Goal: Task Accomplishment & Management: Use online tool/utility

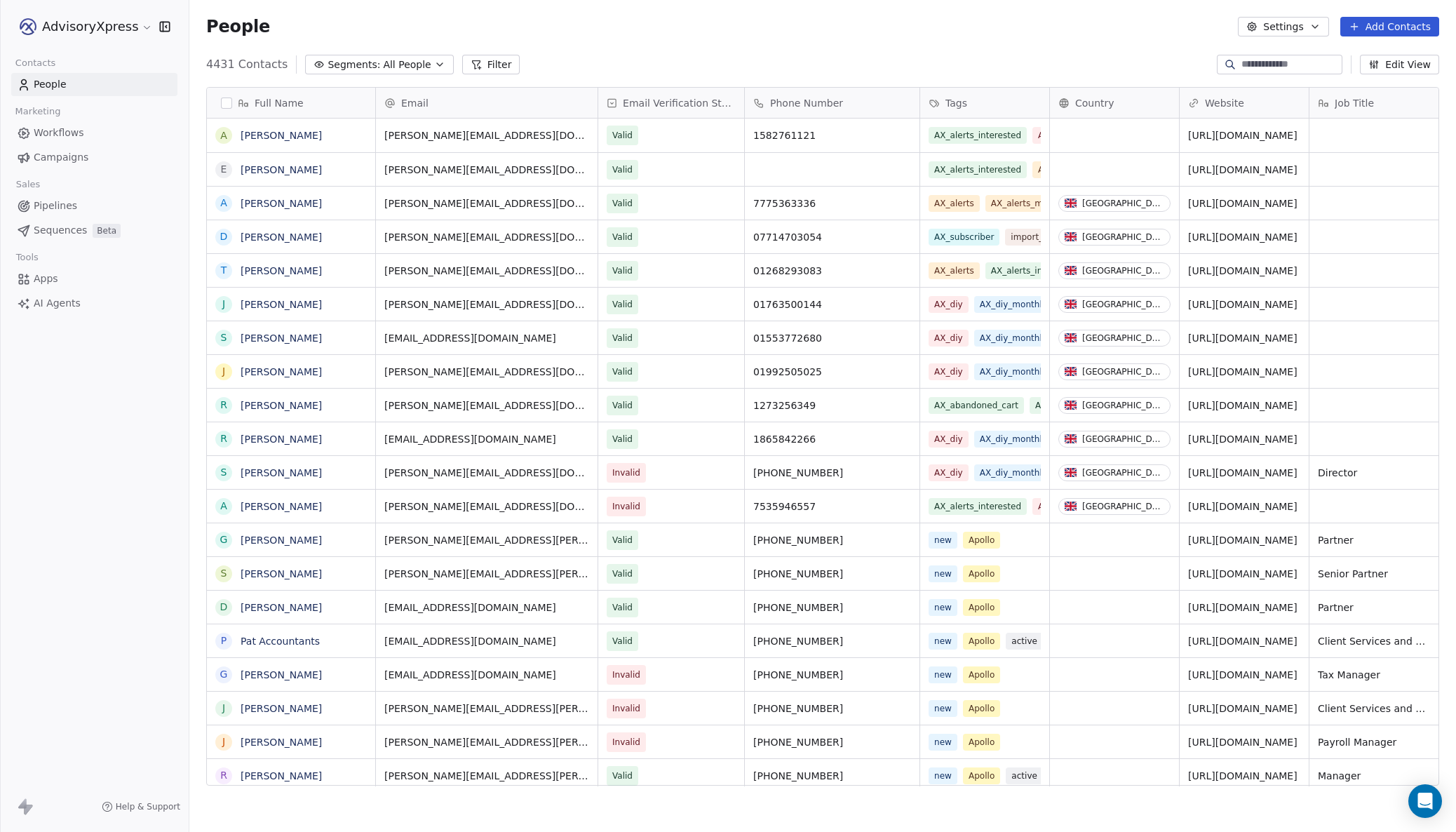
click at [60, 137] on span "Workflows" at bounding box center [59, 133] width 51 height 14
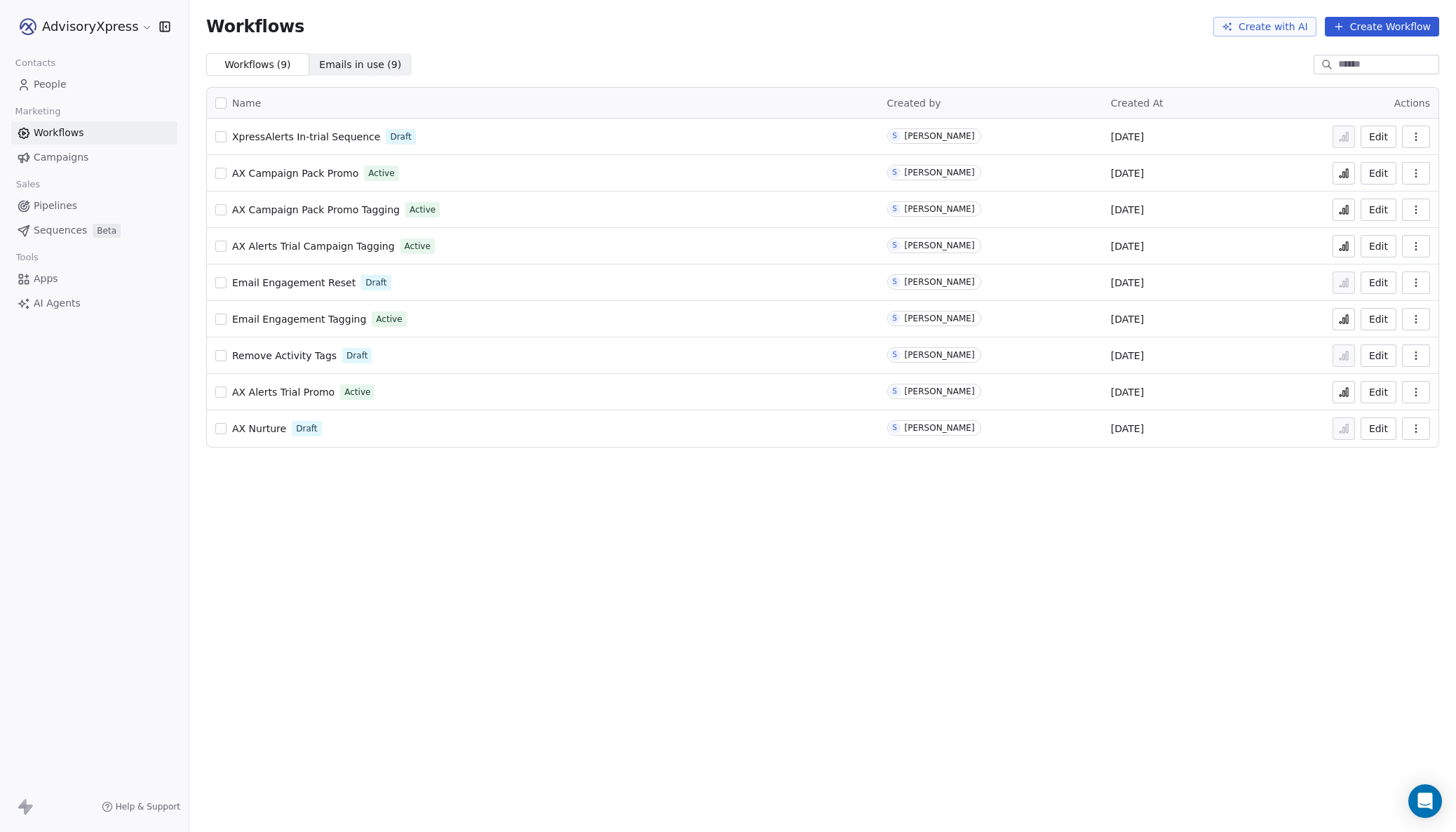
scroll to position [0, 1]
click at [264, 428] on span "AX Nurture" at bounding box center [259, 428] width 54 height 11
click at [256, 429] on span "AX Nurture" at bounding box center [259, 428] width 54 height 11
click at [1339, 425] on icon at bounding box center [1343, 428] width 11 height 11
click at [1380, 429] on button "Edit" at bounding box center [1378, 428] width 35 height 23
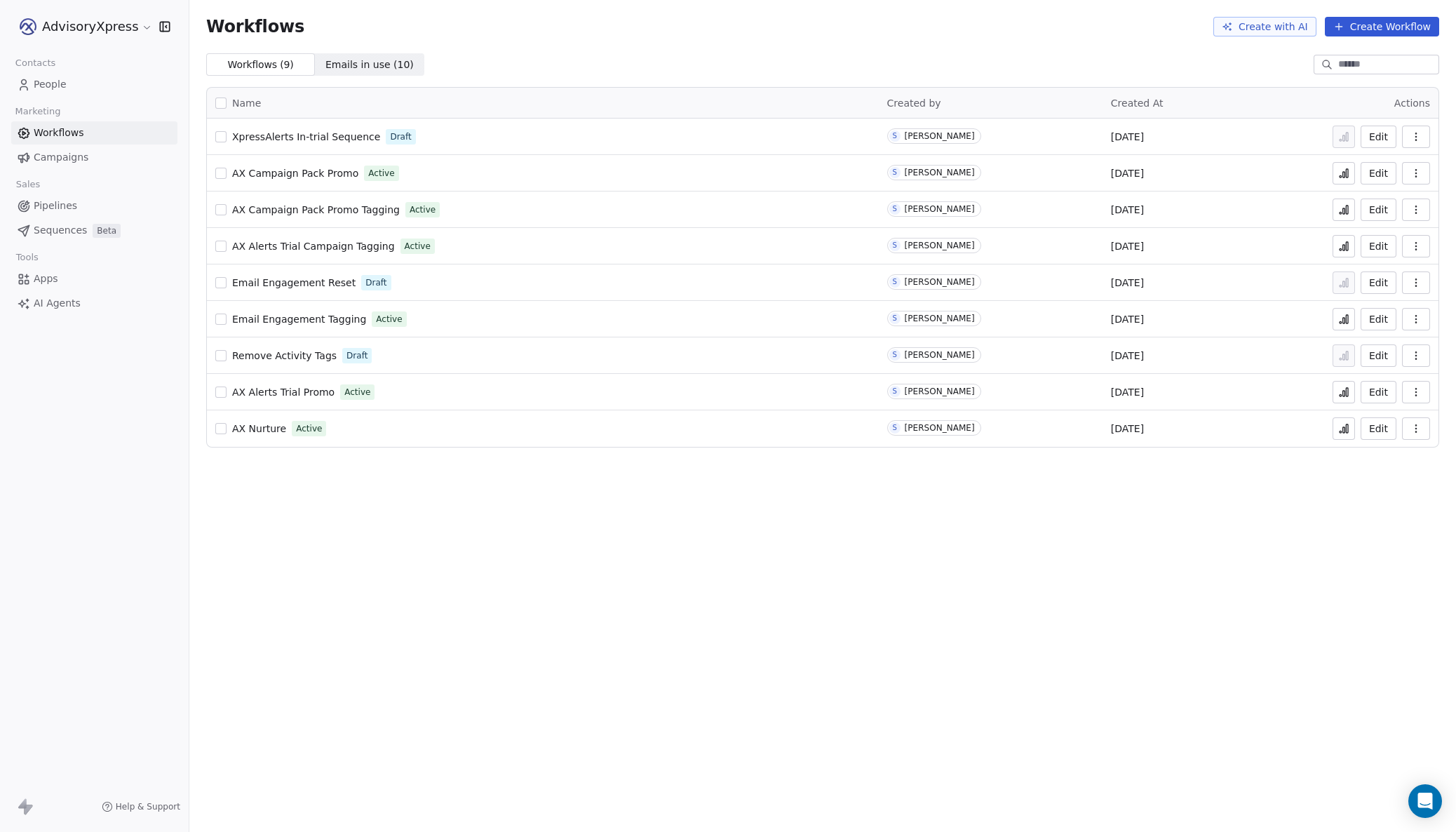
click at [1420, 428] on icon "button" at bounding box center [1416, 428] width 11 height 11
drag, startPoint x: 960, startPoint y: 516, endPoint x: 925, endPoint y: 506, distance: 36.4
click at [960, 516] on div "Workflows Create with AI Create Workflow Workflows ( 9 ) Workflows ( 9 ) Emails…" at bounding box center [822, 416] width 1266 height 832
click at [242, 428] on span "AX Nurture" at bounding box center [259, 428] width 54 height 11
click at [1377, 429] on button "Edit" at bounding box center [1378, 428] width 35 height 23
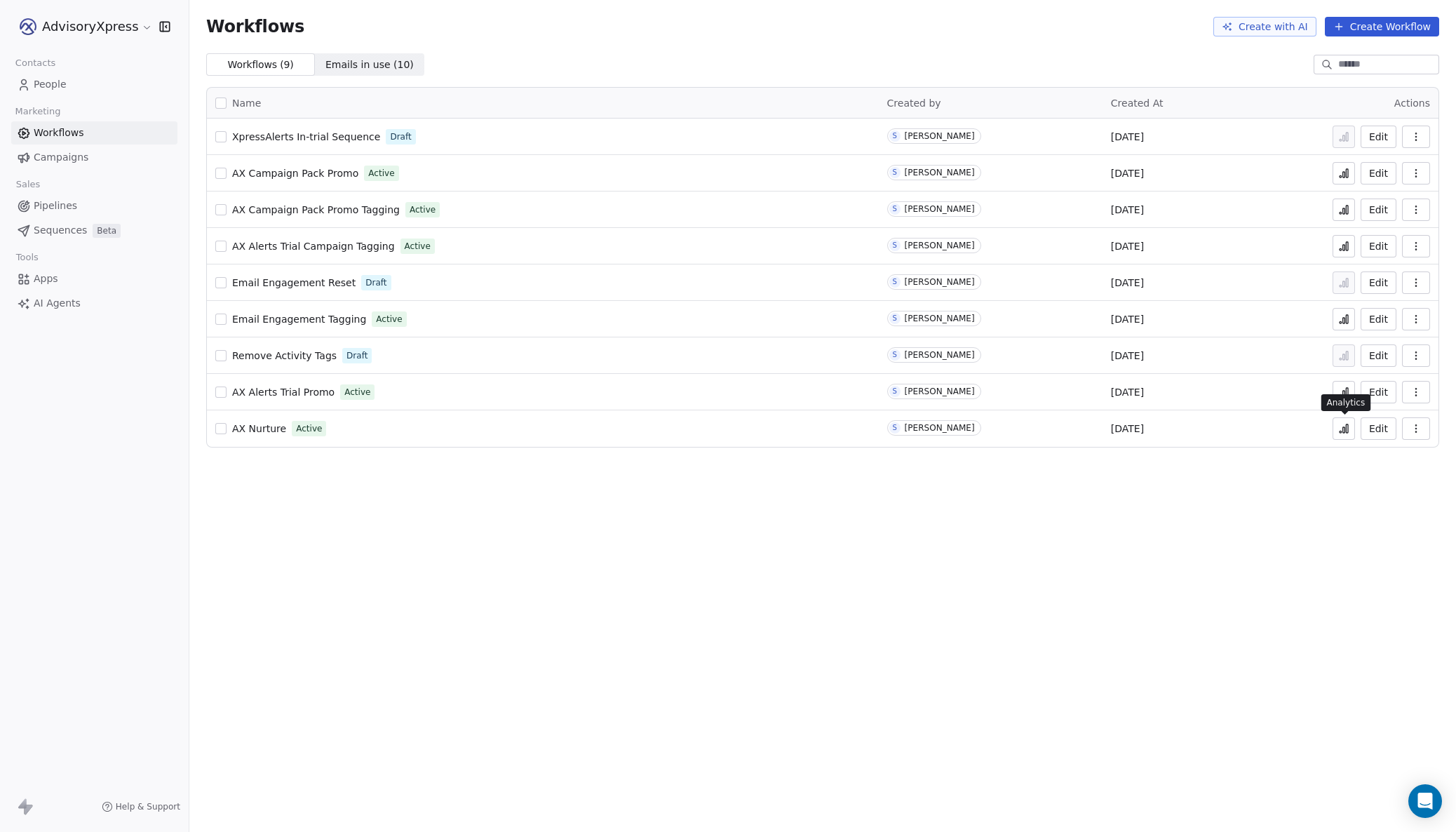
click at [1344, 428] on icon at bounding box center [1343, 428] width 11 height 11
click at [1374, 424] on button "Edit" at bounding box center [1378, 428] width 35 height 23
click at [1345, 428] on icon at bounding box center [1344, 429] width 2 height 6
